Goal: Transaction & Acquisition: Subscribe to service/newsletter

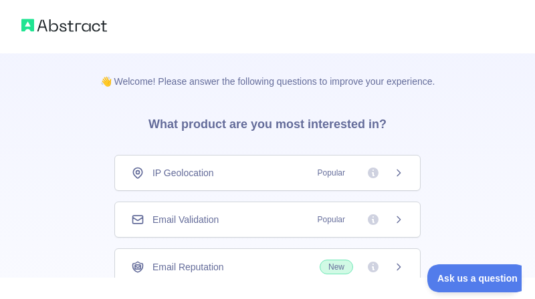
click at [251, 220] on div "Email Validation Popular" at bounding box center [267, 219] width 273 height 13
click at [393, 174] on icon at bounding box center [398, 173] width 11 height 11
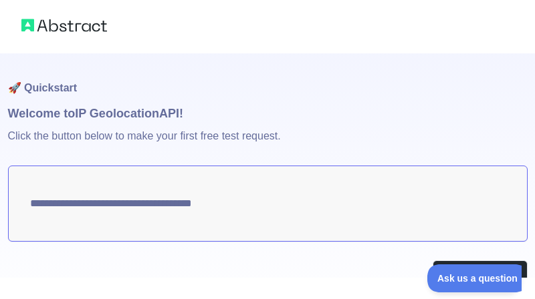
type textarea "**********"
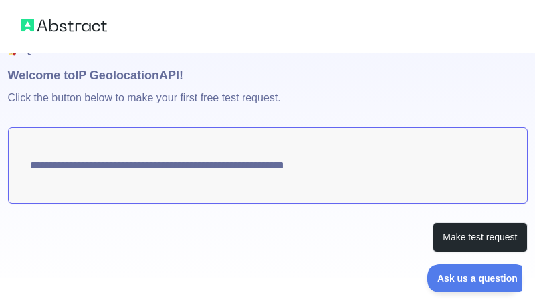
scroll to position [45, 0]
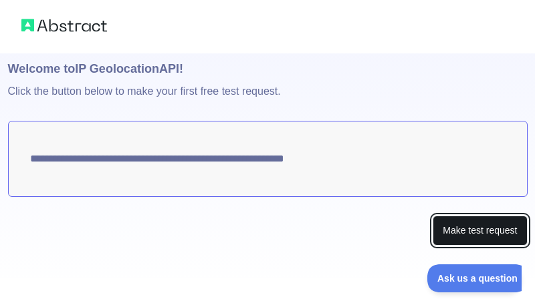
click at [477, 235] on button "Make test request" at bounding box center [480, 231] width 94 height 30
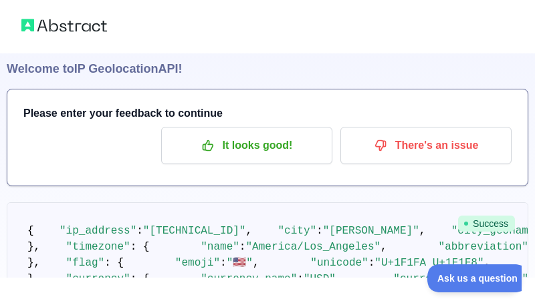
click at [388, 249] on pre "{ "ip_address" : "[TECHNICAL_ID]" , "city" : "[PERSON_NAME]" , "city_geoname_id…" at bounding box center [267, 272] width 521 height 138
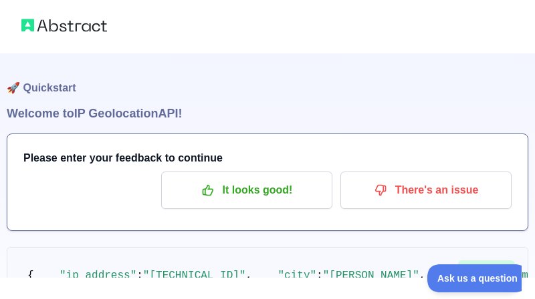
scroll to position [38, 0]
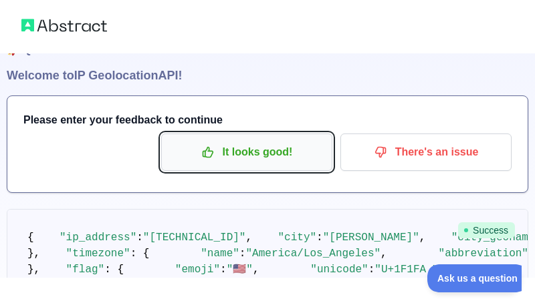
click at [241, 153] on p "It looks good!" at bounding box center [246, 152] width 151 height 23
